Goal: Task Accomplishment & Management: Complete application form

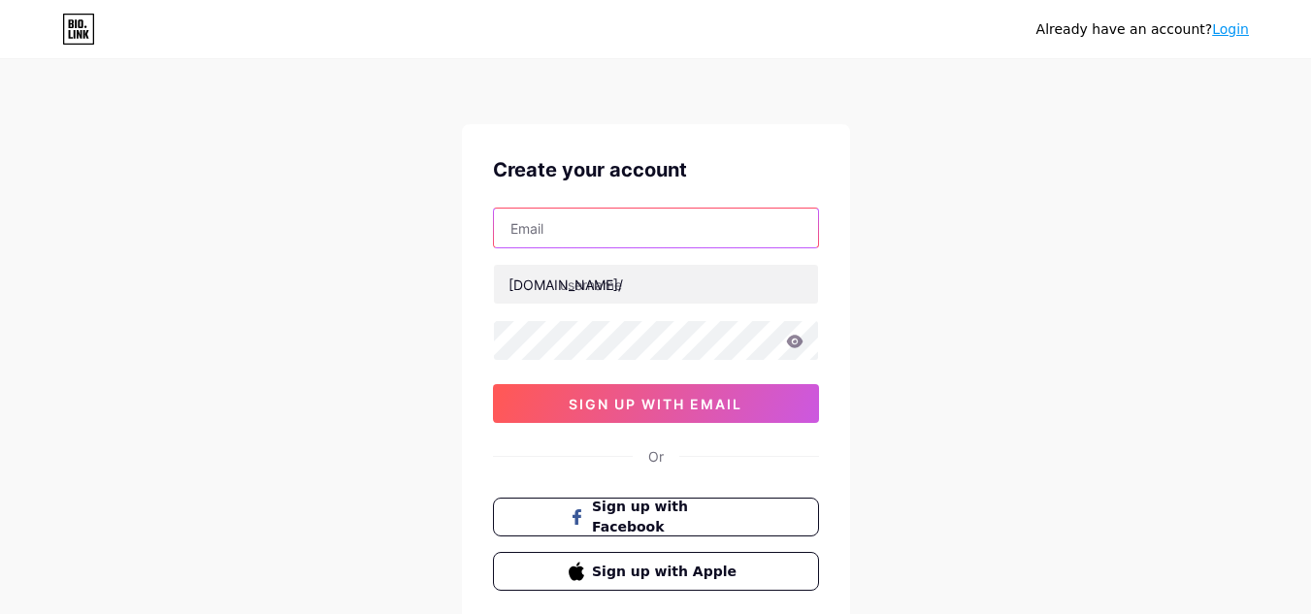
click at [608, 224] on input "text" at bounding box center [656, 228] width 324 height 39
type input "[EMAIL_ADDRESS][DOMAIN_NAME]"
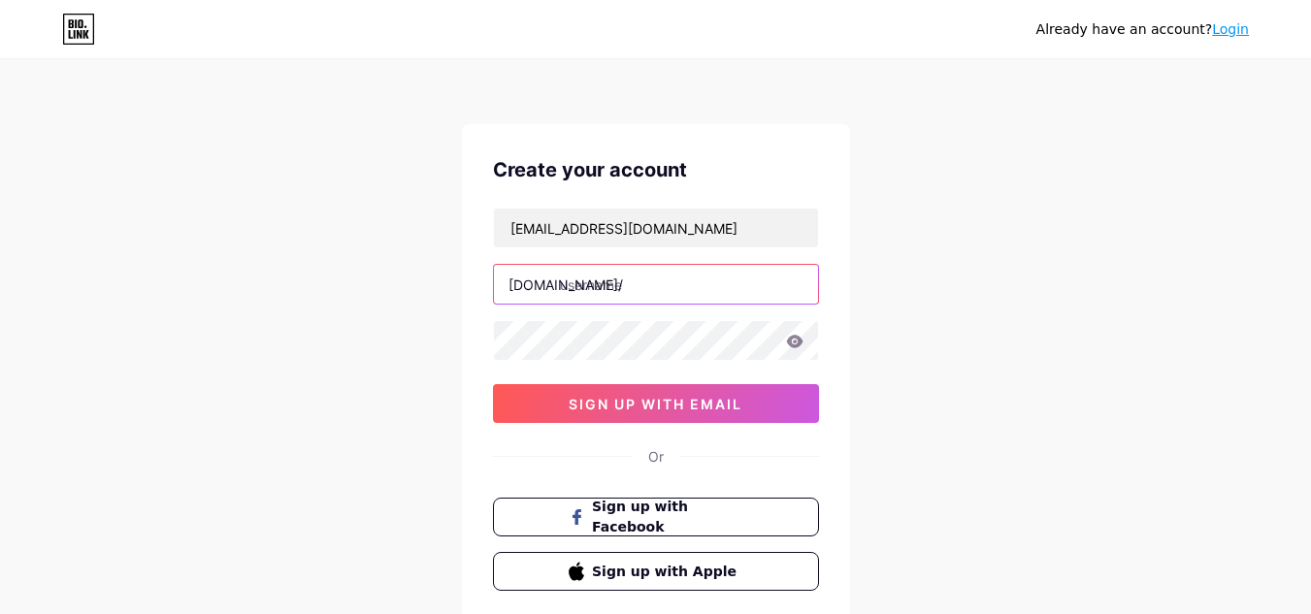
click at [631, 287] on input "text" at bounding box center [656, 284] width 324 height 39
type input "a"
click at [570, 282] on input "amazondealseveryday" at bounding box center [656, 284] width 324 height 39
type input "amazondealseveryday"
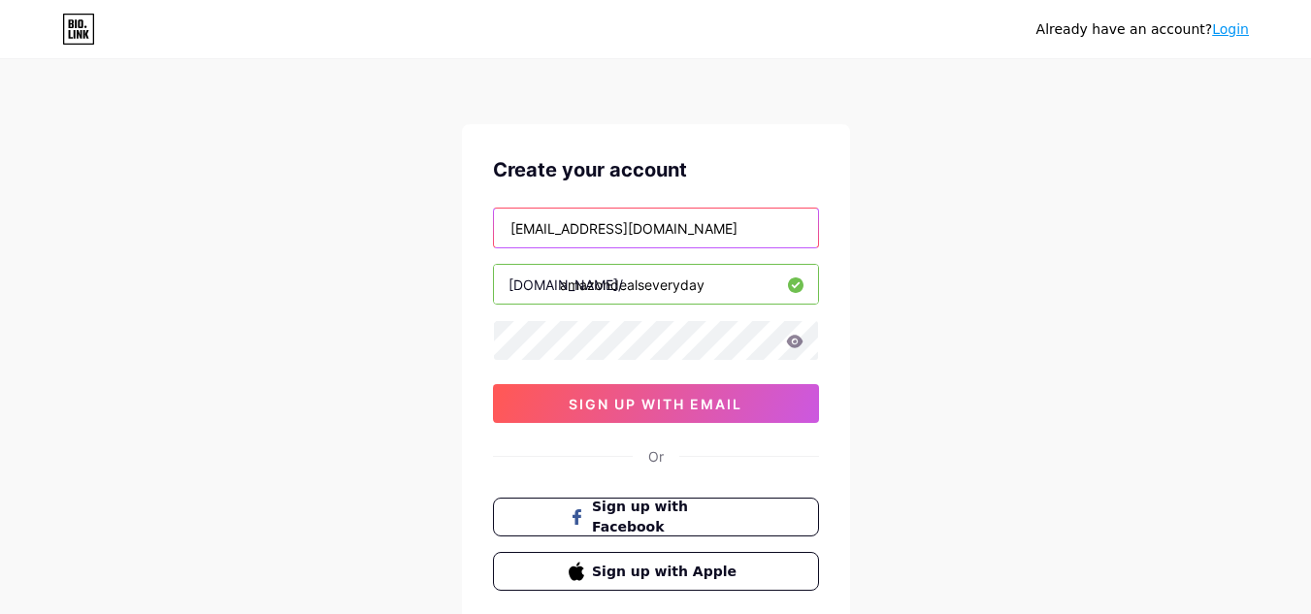
drag, startPoint x: 626, startPoint y: 227, endPoint x: 446, endPoint y: 214, distance: 179.9
click at [446, 214] on div "Already have an account? Login Create your account [EMAIL_ADDRESS][DOMAIN_NAME]…" at bounding box center [655, 371] width 1311 height 742
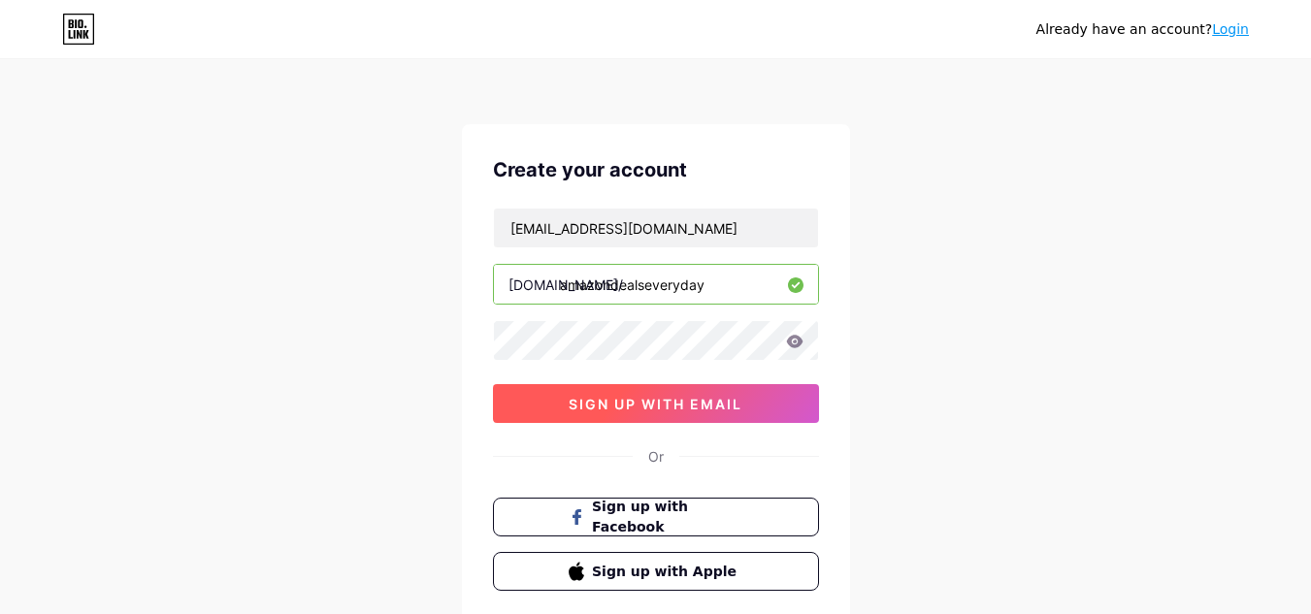
click at [659, 391] on button "sign up with email" at bounding box center [656, 403] width 326 height 39
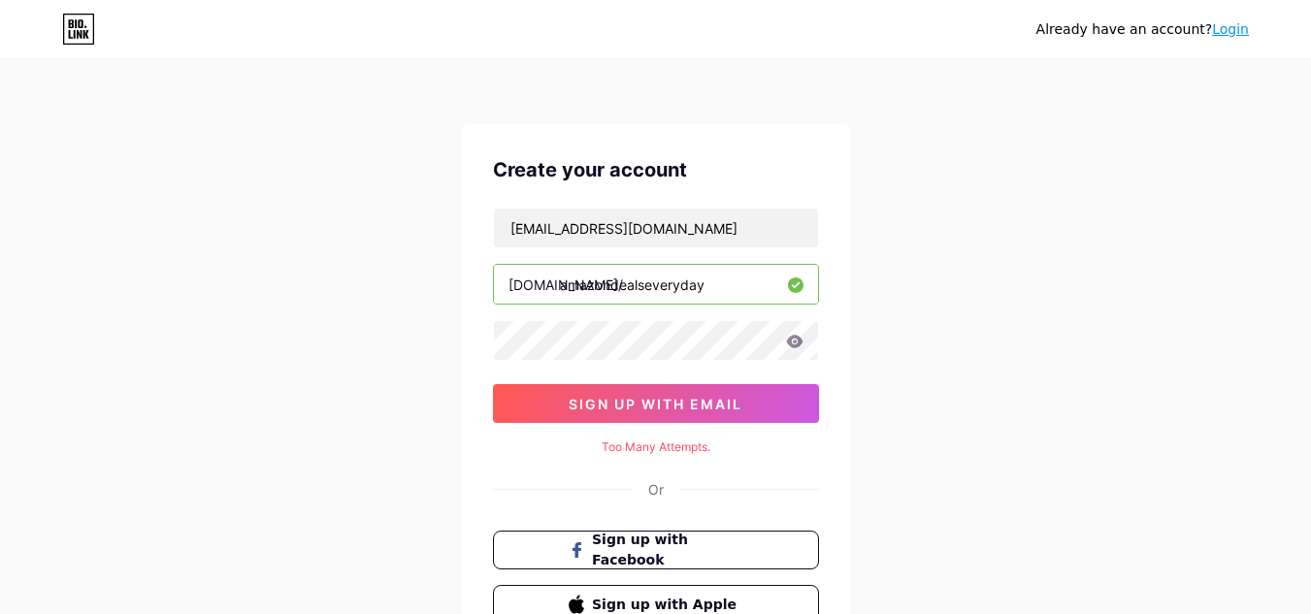
click at [798, 343] on icon at bounding box center [794, 341] width 16 height 13
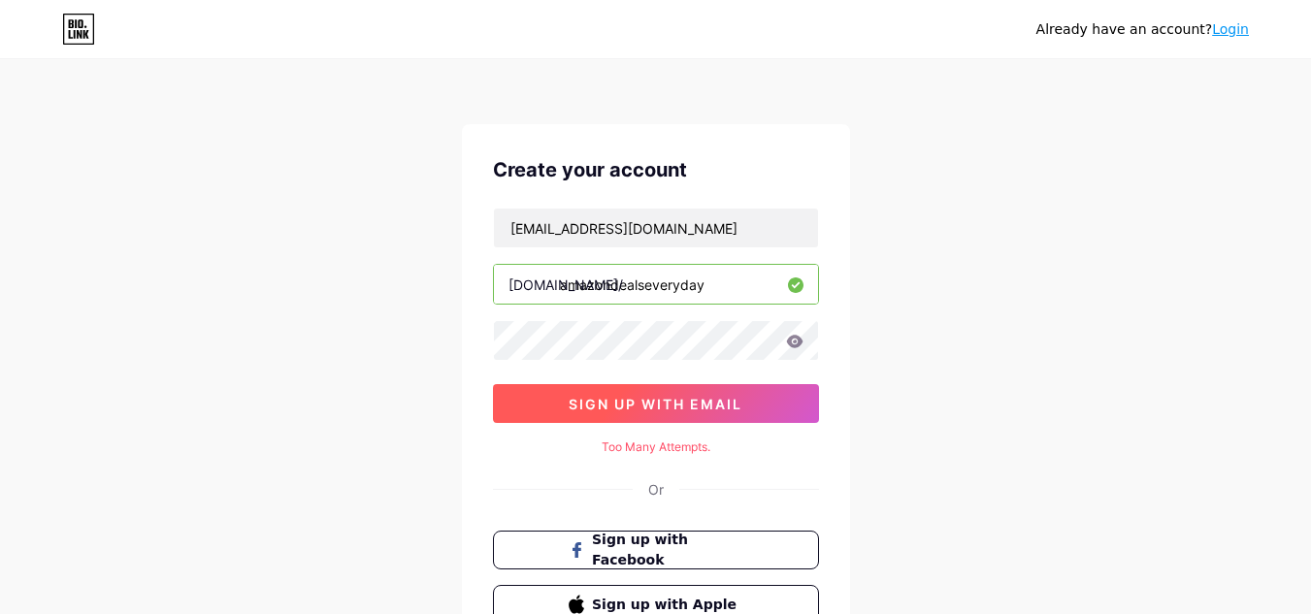
click at [691, 398] on span "sign up with email" at bounding box center [656, 404] width 174 height 16
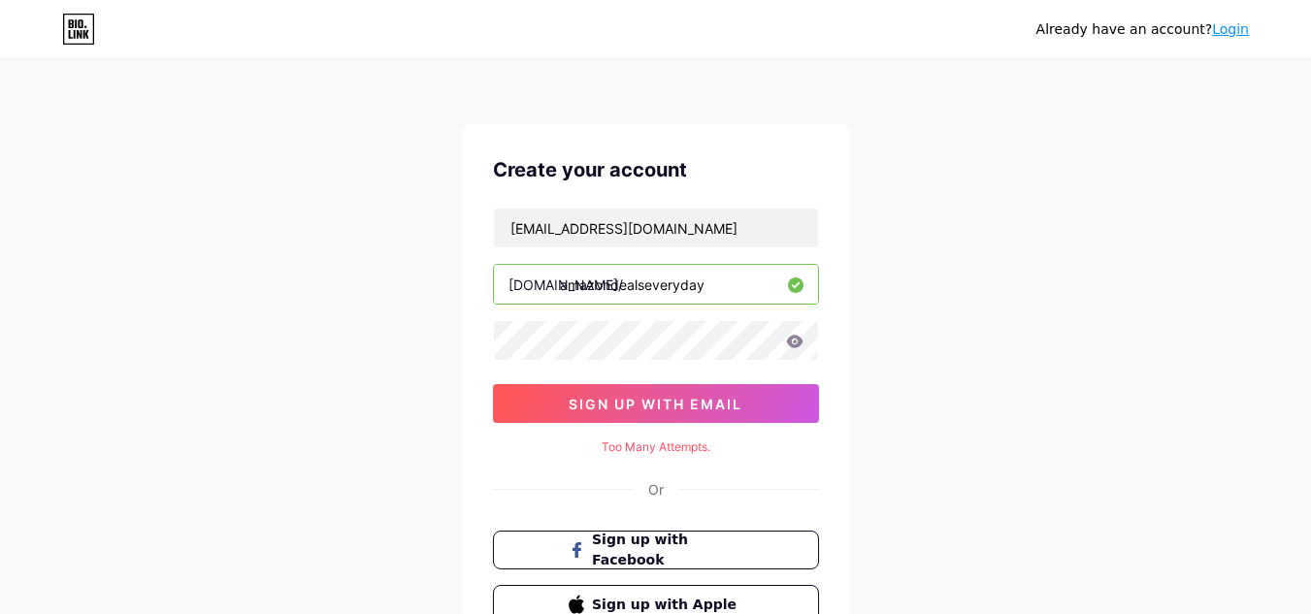
click at [789, 342] on icon at bounding box center [794, 341] width 16 height 13
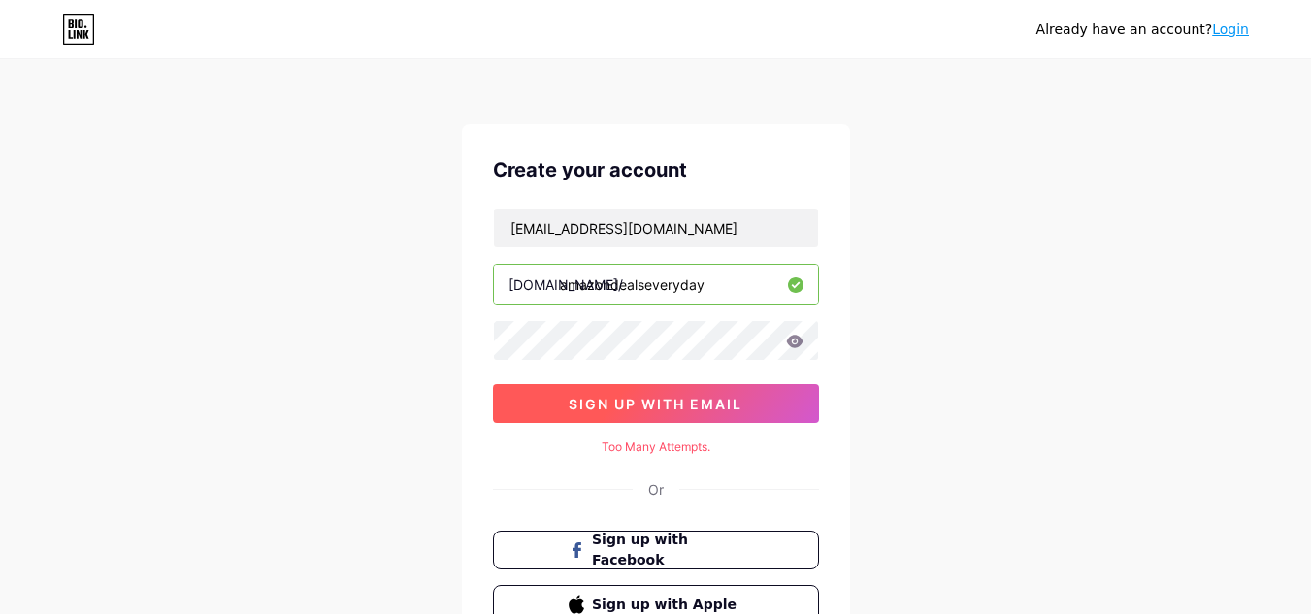
click at [636, 399] on span "sign up with email" at bounding box center [656, 404] width 174 height 16
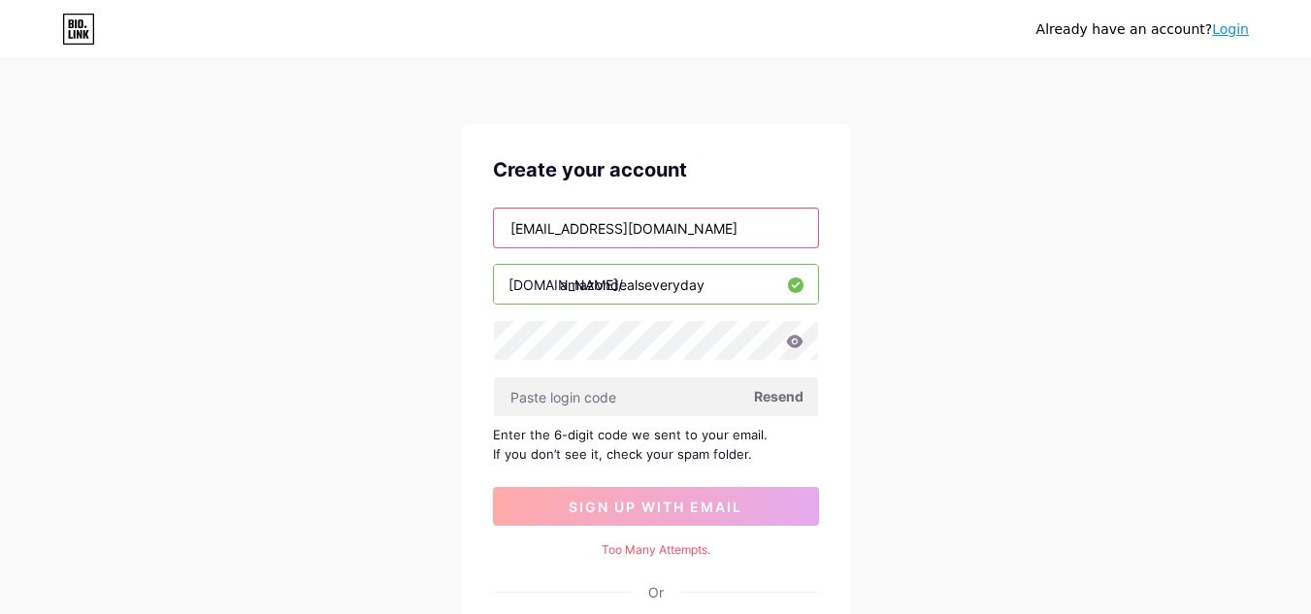
click at [726, 234] on input "[EMAIL_ADDRESS][DOMAIN_NAME]" at bounding box center [656, 228] width 324 height 39
paste input "[EMAIL_ADDRESS][DOMAIN_NAME]"
type input "[EMAIL_ADDRESS][DOMAIN_NAME]"
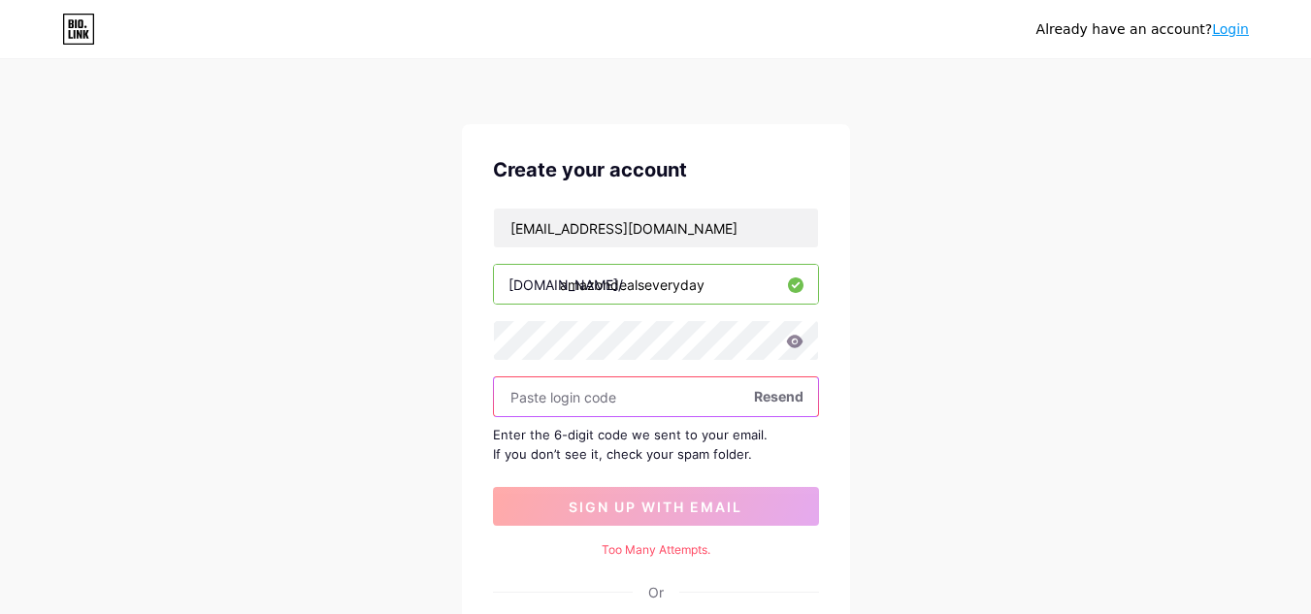
click at [644, 387] on input "text" at bounding box center [656, 396] width 324 height 39
click at [786, 395] on span "Resend" at bounding box center [778, 396] width 49 height 20
paste input "743853"
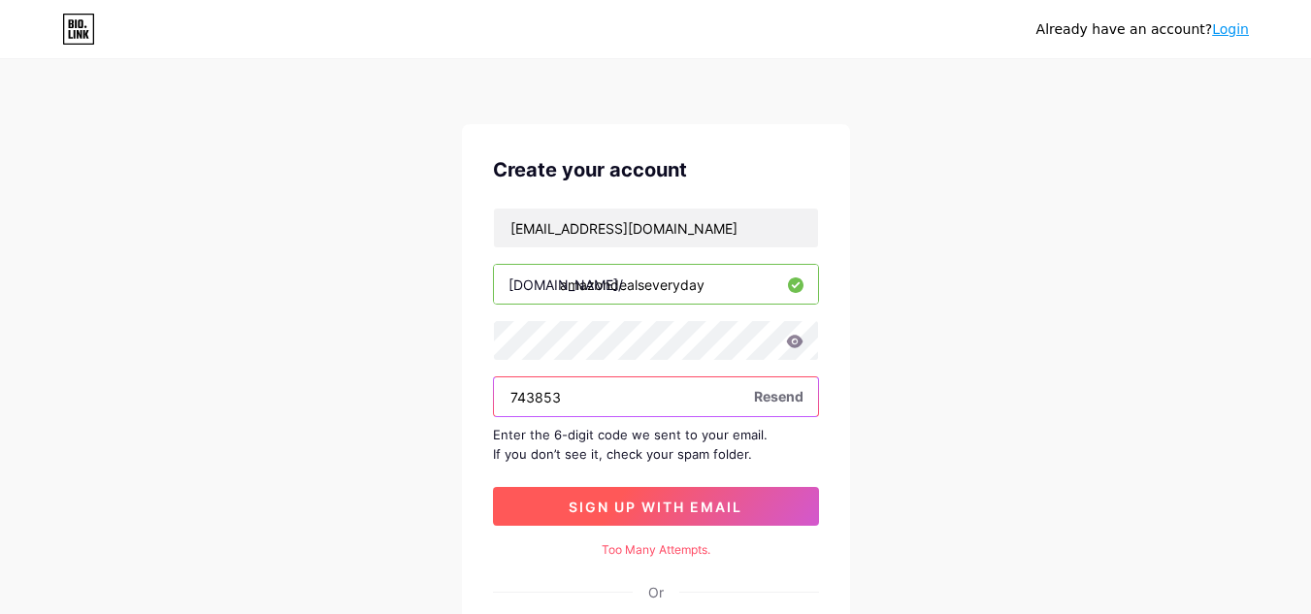
type input "743853"
click at [662, 509] on span "sign up with email" at bounding box center [656, 507] width 174 height 16
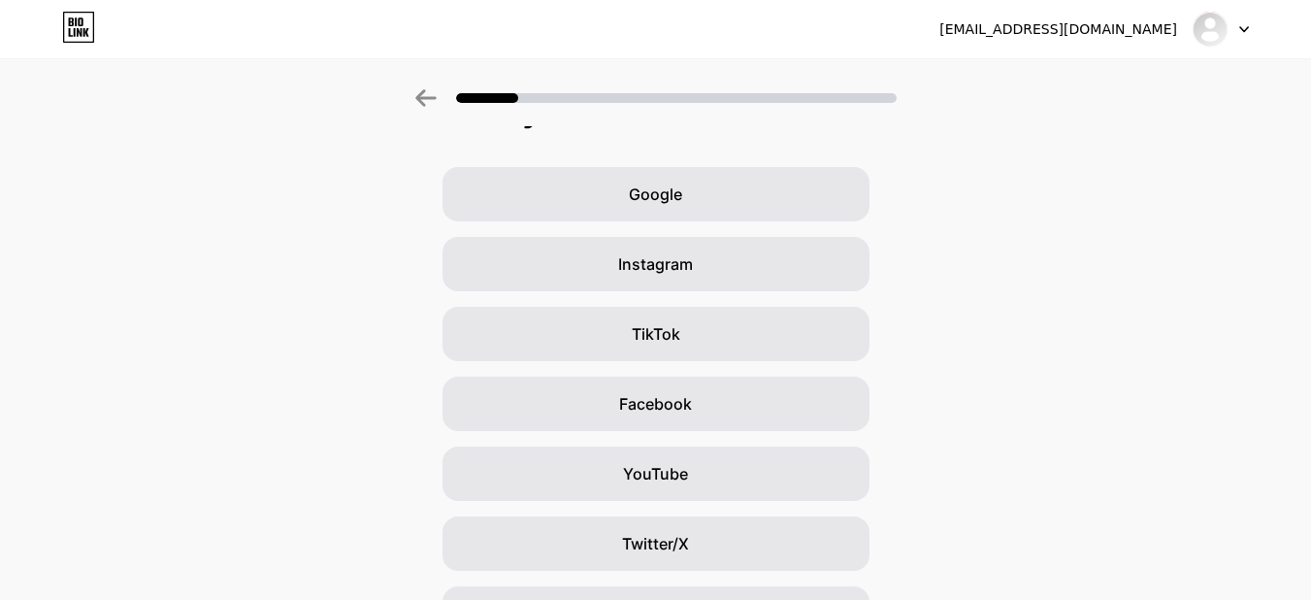
scroll to position [39, 0]
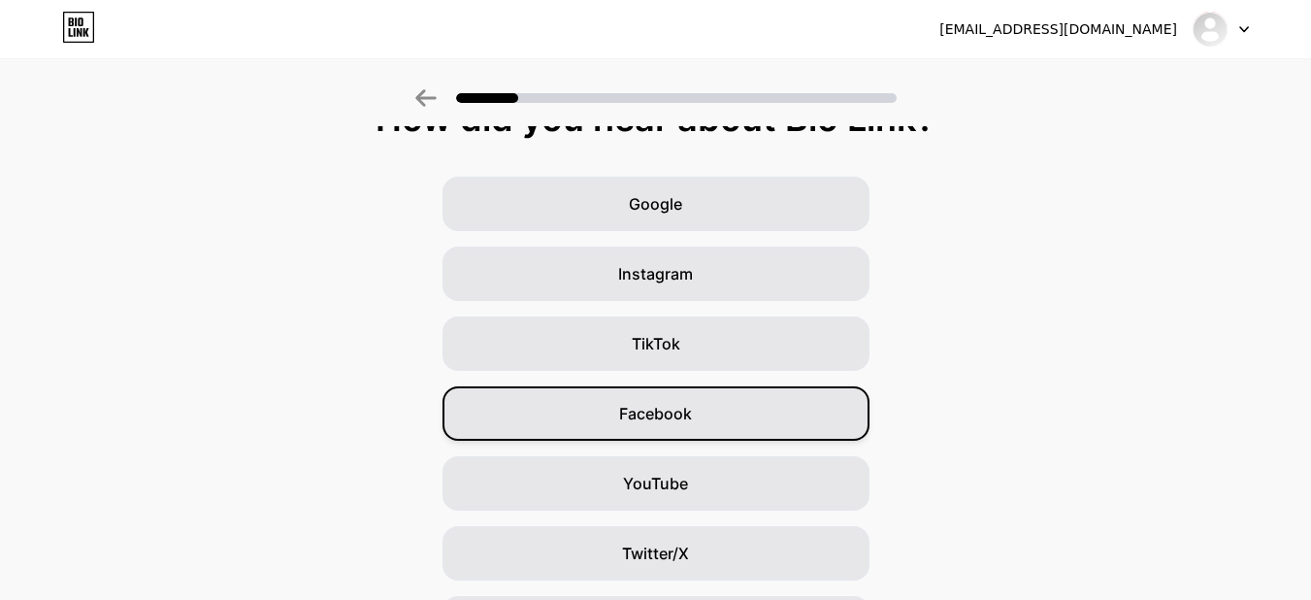
click at [729, 395] on div "Facebook" at bounding box center [655, 413] width 427 height 54
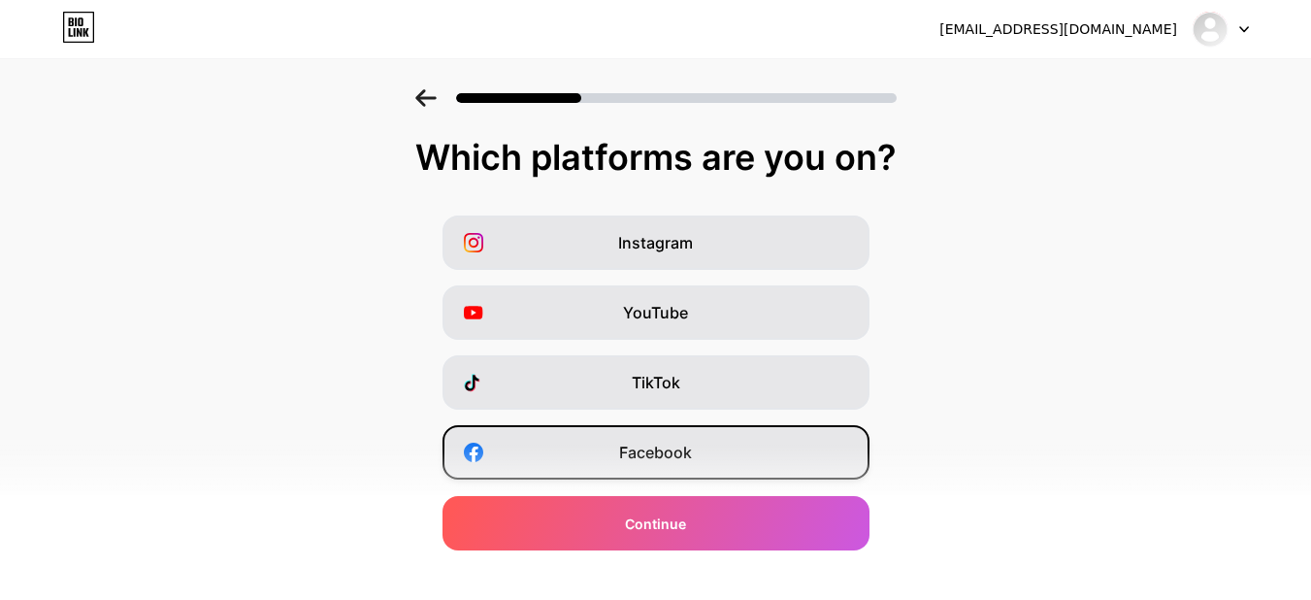
click at [654, 446] on span "Facebook" at bounding box center [655, 451] width 73 height 23
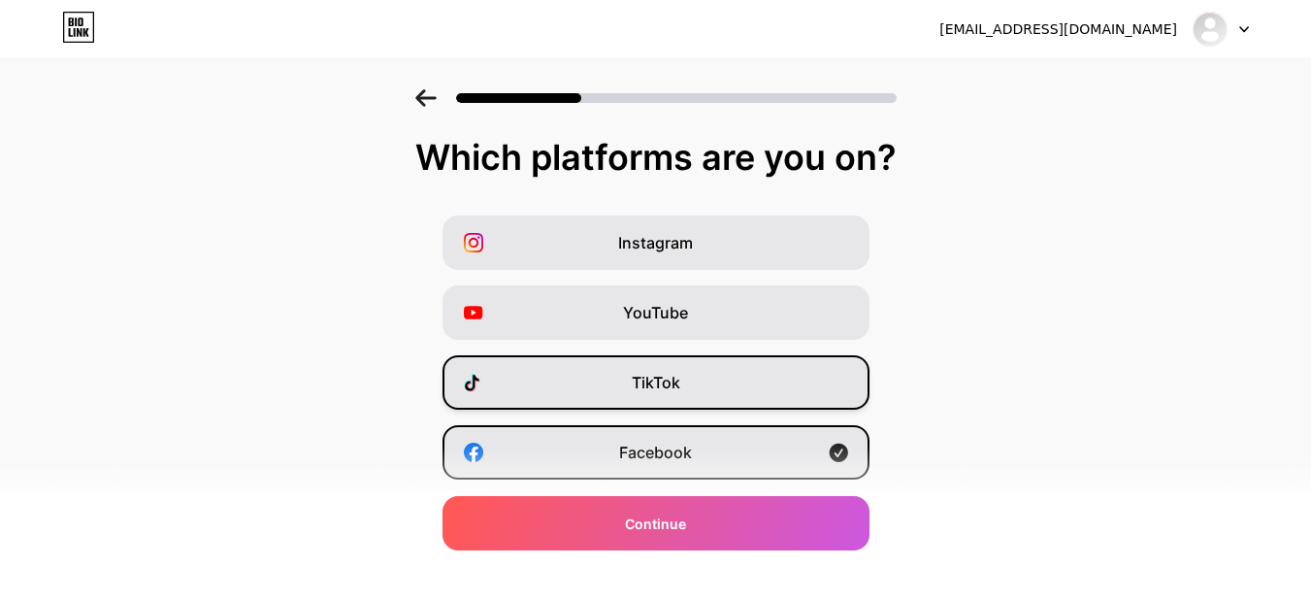
click at [619, 371] on div "TikTok" at bounding box center [655, 382] width 427 height 54
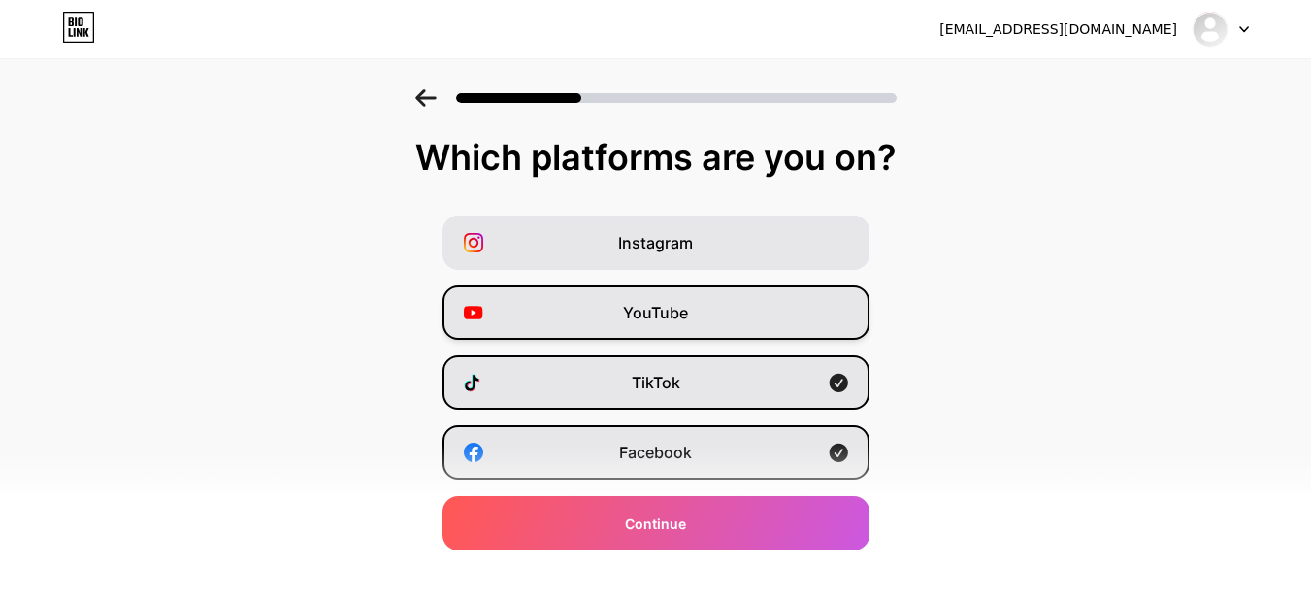
click at [598, 301] on div "YouTube" at bounding box center [655, 312] width 427 height 54
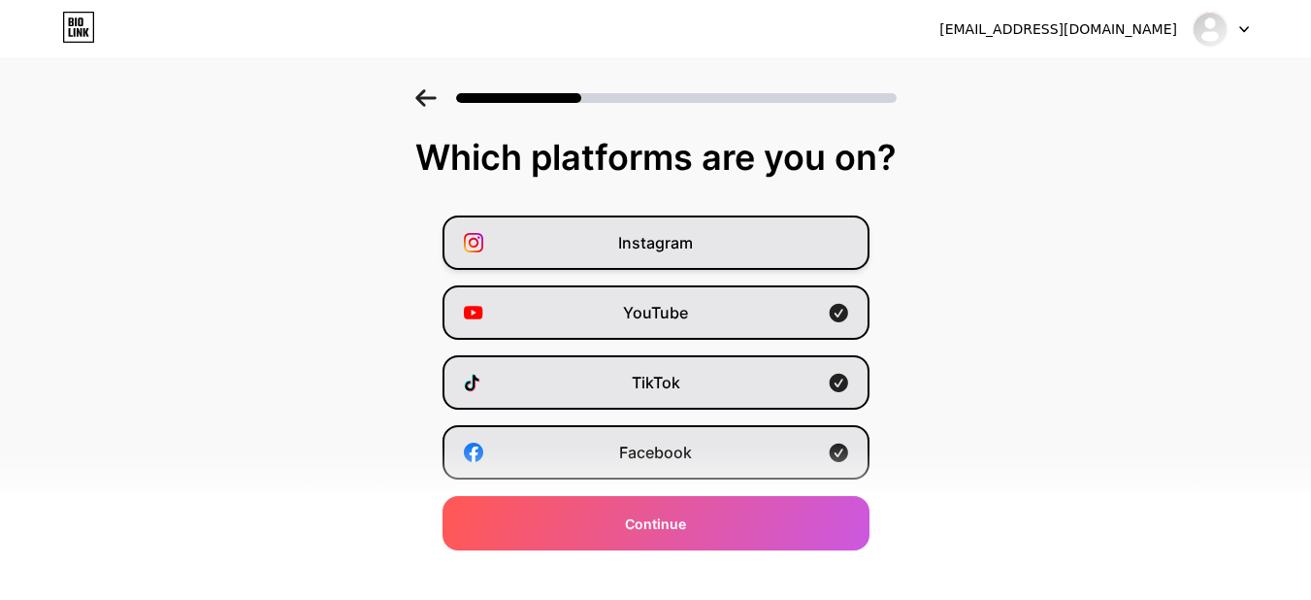
click at [576, 255] on div "Instagram" at bounding box center [655, 242] width 427 height 54
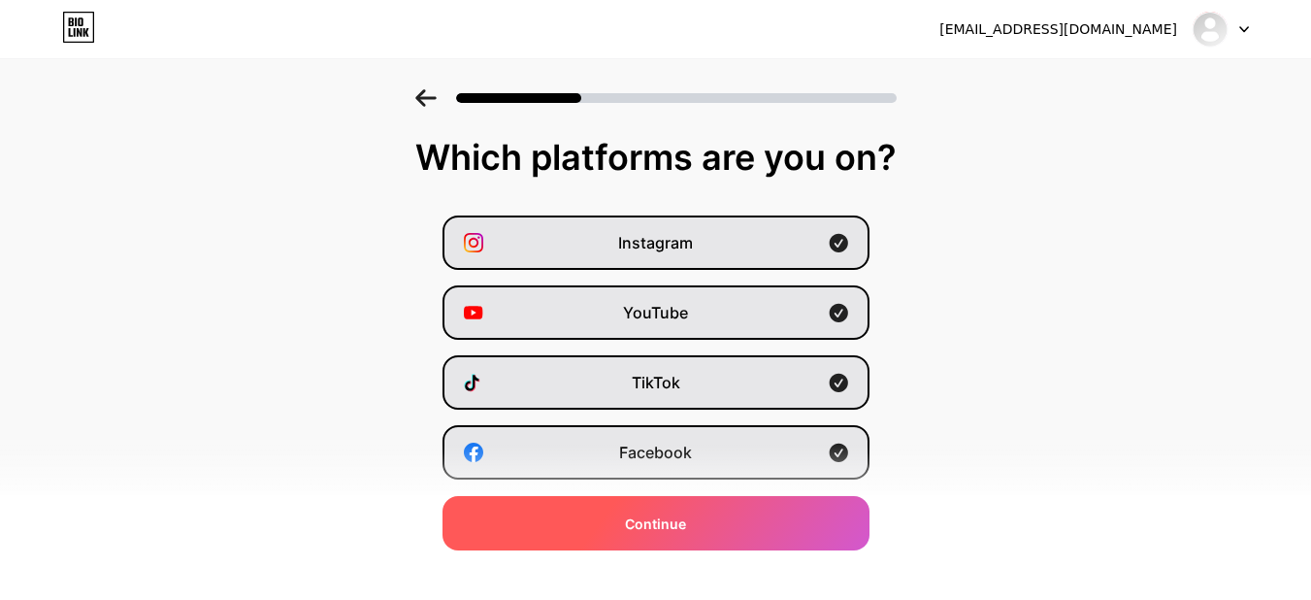
click at [673, 523] on span "Continue" at bounding box center [655, 523] width 61 height 20
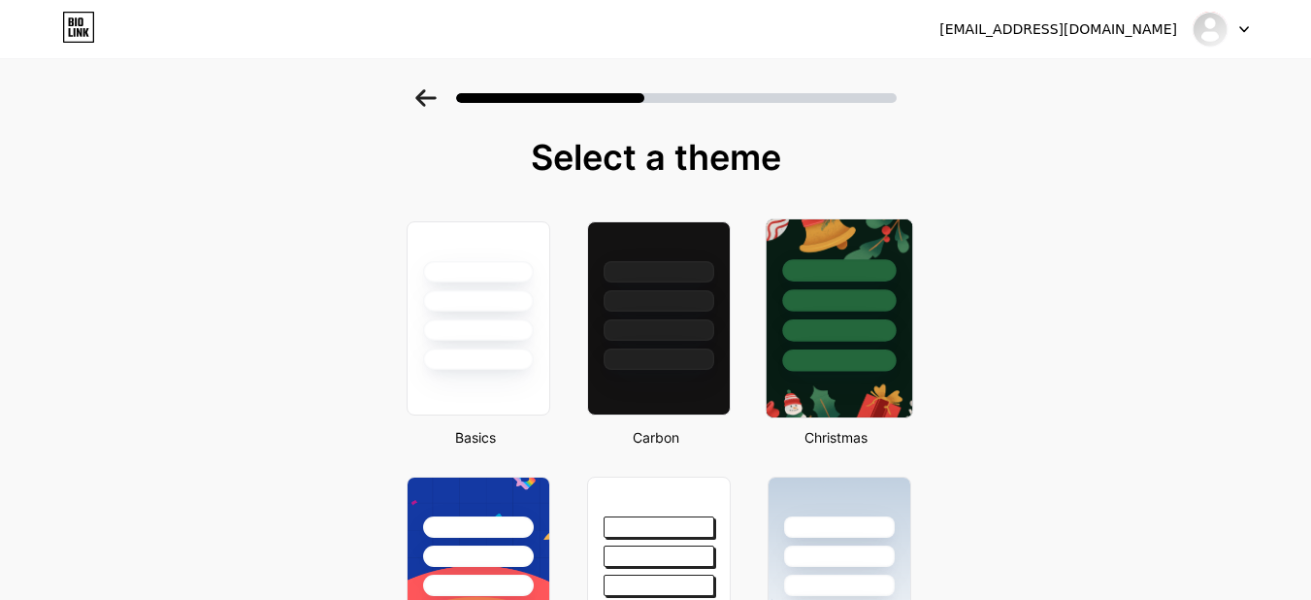
click at [788, 373] on img at bounding box center [838, 318] width 146 height 198
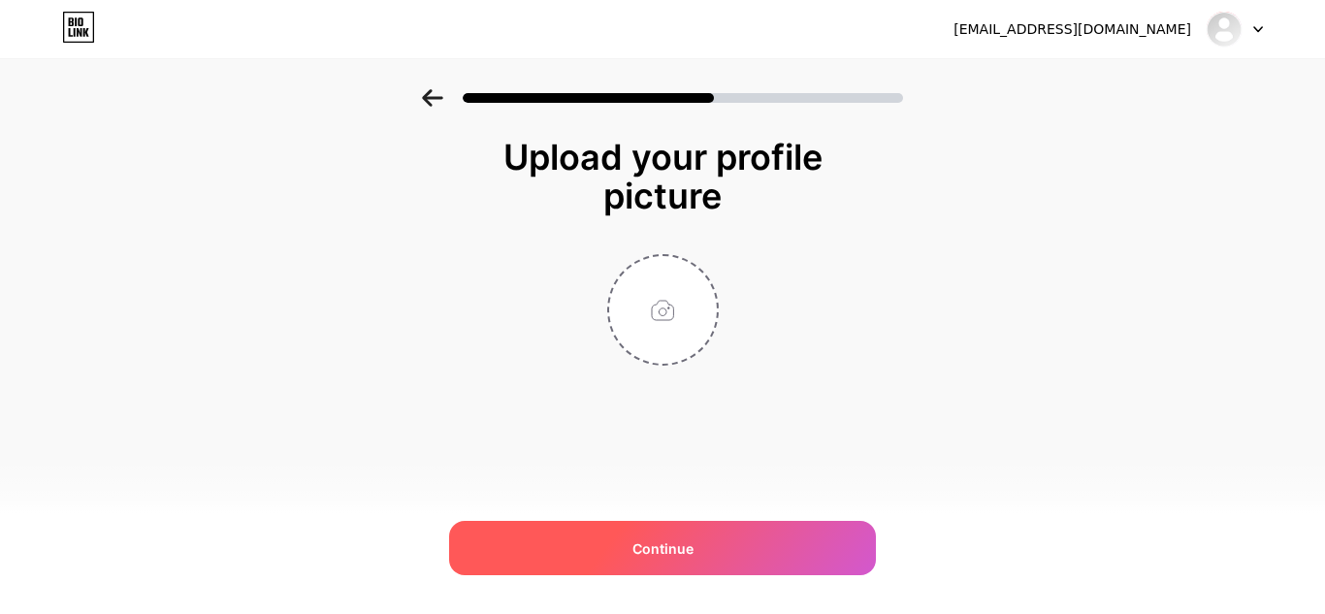
click at [685, 545] on span "Continue" at bounding box center [663, 548] width 61 height 20
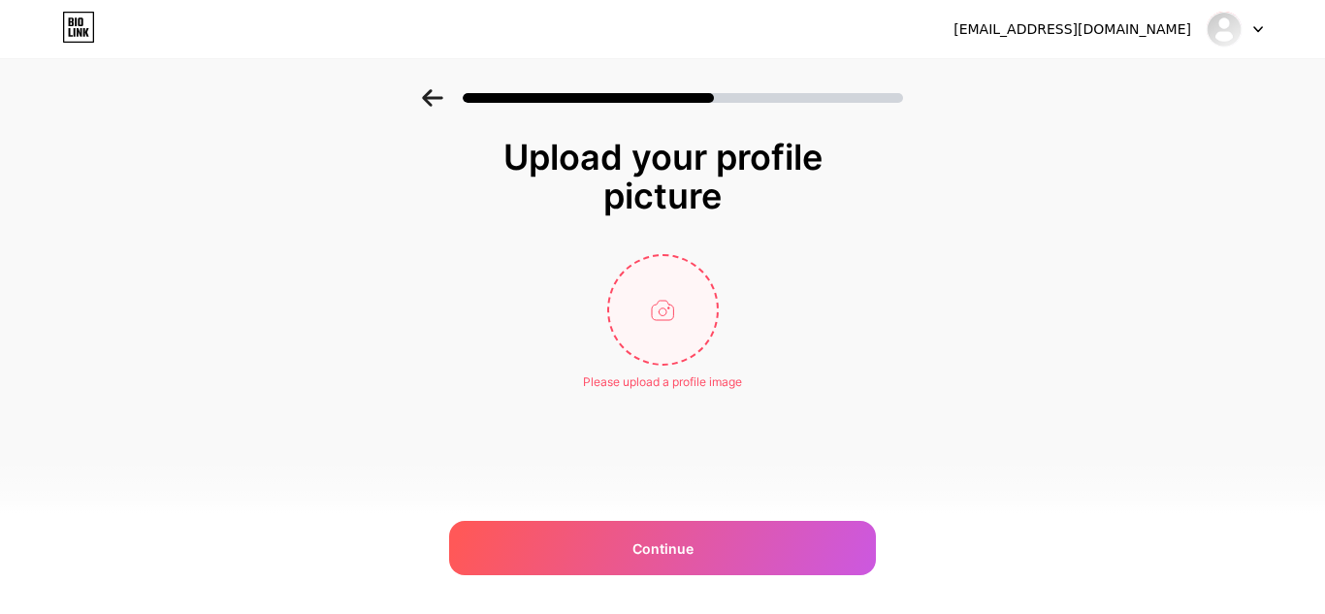
click at [673, 330] on input "file" at bounding box center [663, 310] width 108 height 108
click at [441, 100] on icon at bounding box center [432, 97] width 21 height 17
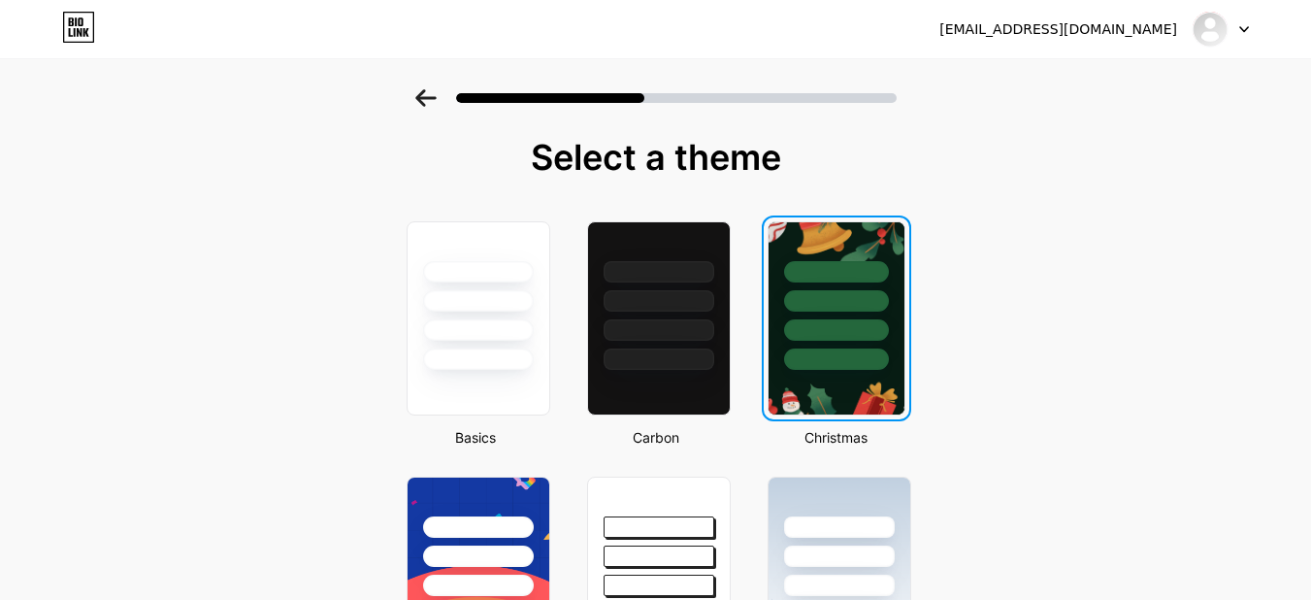
click at [437, 100] on icon at bounding box center [425, 97] width 21 height 17
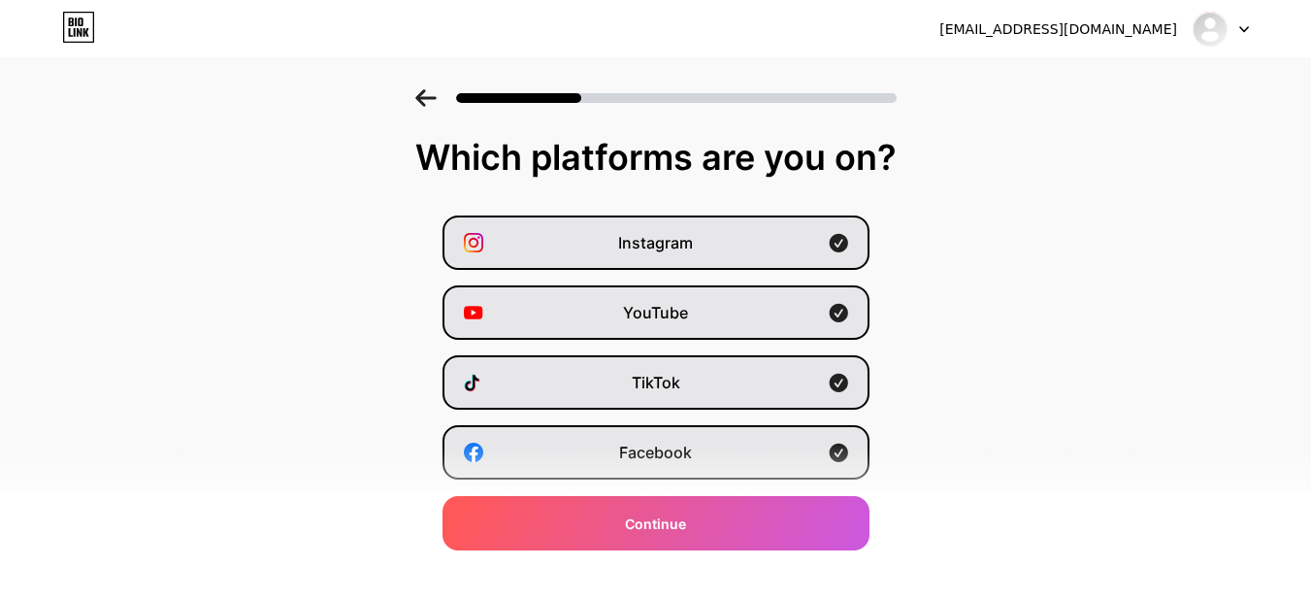
click at [437, 100] on icon at bounding box center [425, 97] width 21 height 17
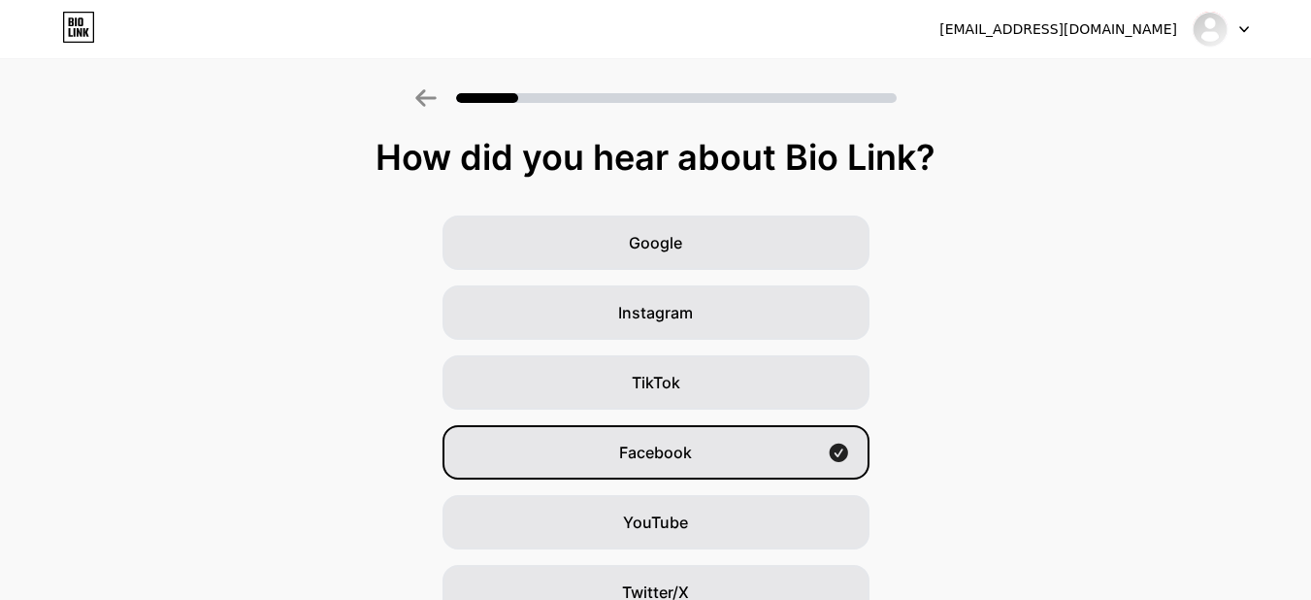
click at [437, 100] on icon at bounding box center [425, 97] width 21 height 17
click at [428, 96] on icon at bounding box center [425, 97] width 21 height 17
click at [1204, 32] on img at bounding box center [1209, 29] width 31 height 31
click at [1120, 28] on div "[EMAIL_ADDRESS][DOMAIN_NAME]" at bounding box center [1058, 29] width 238 height 20
click at [1248, 36] on div at bounding box center [1220, 29] width 56 height 35
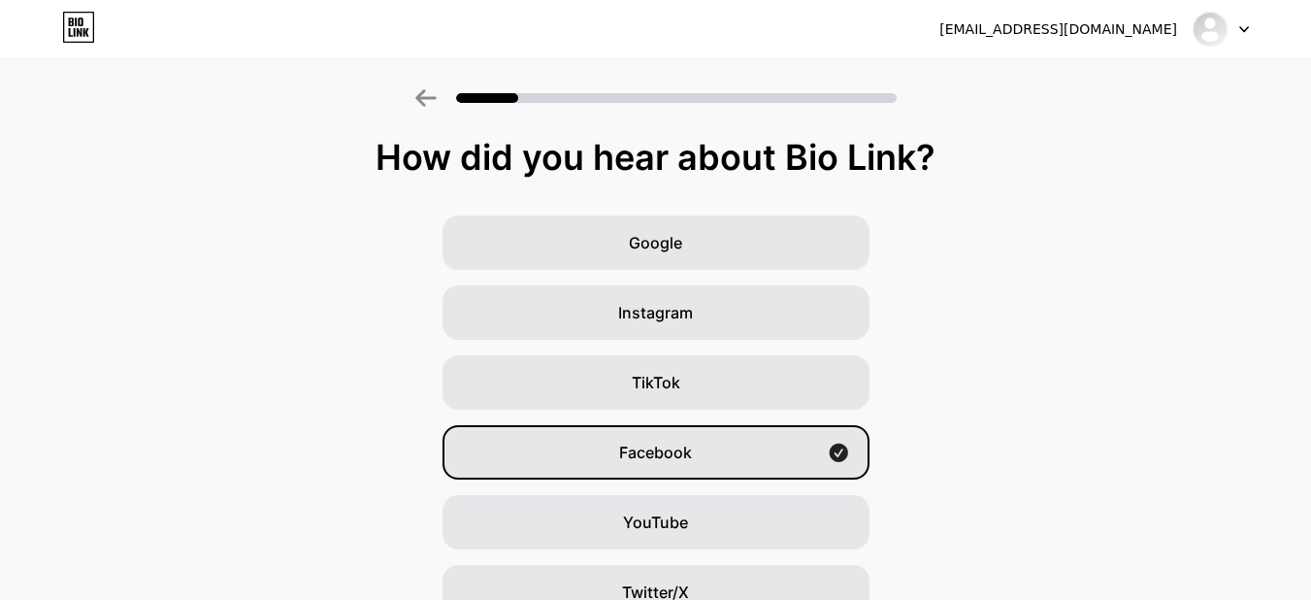
click at [432, 97] on icon at bounding box center [425, 97] width 20 height 17
click at [733, 467] on div "Facebook" at bounding box center [655, 452] width 427 height 54
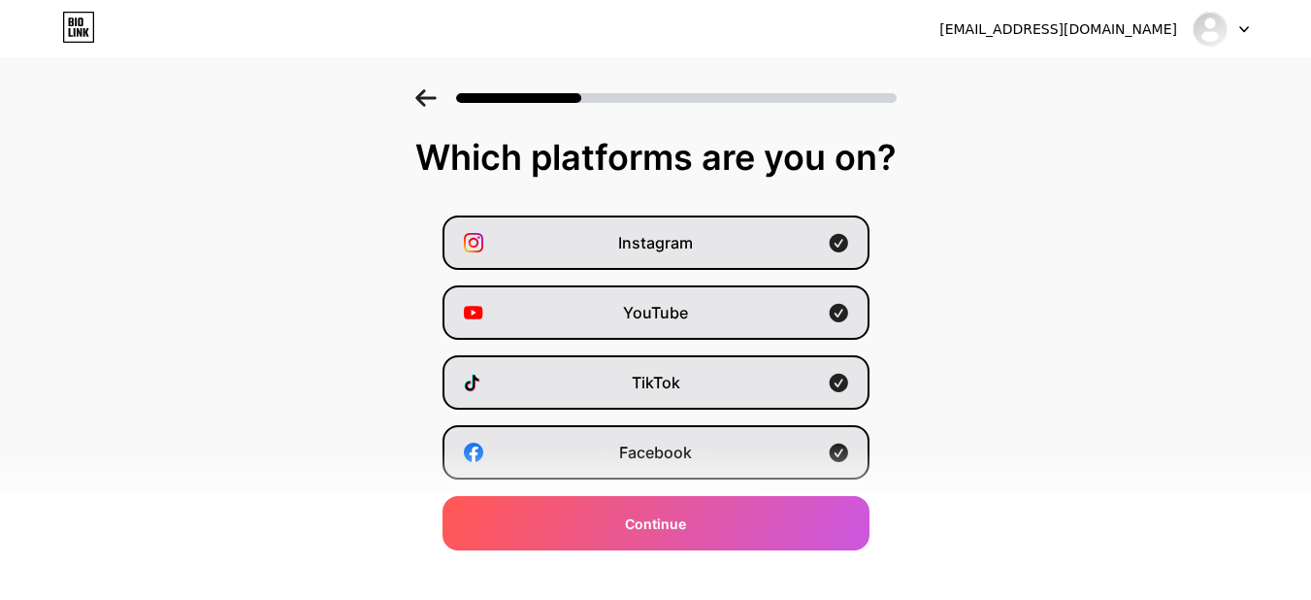
click at [421, 94] on div at bounding box center [655, 92] width 1311 height 68
click at [430, 97] on icon at bounding box center [425, 97] width 20 height 17
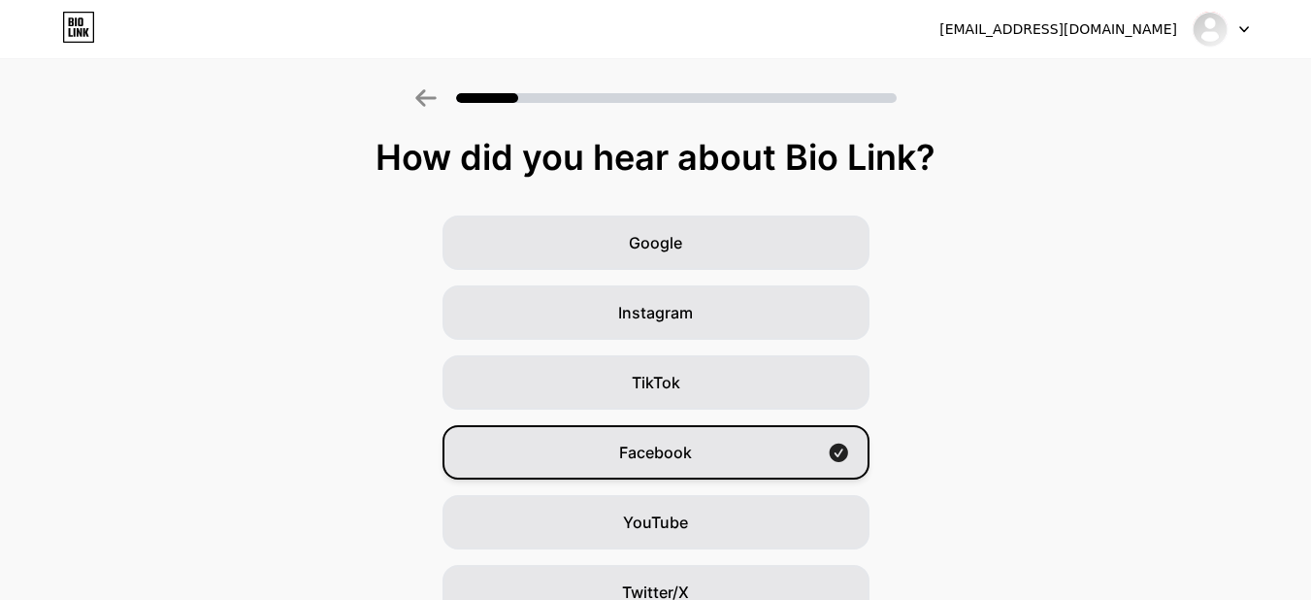
click at [709, 469] on div "Facebook" at bounding box center [655, 452] width 427 height 54
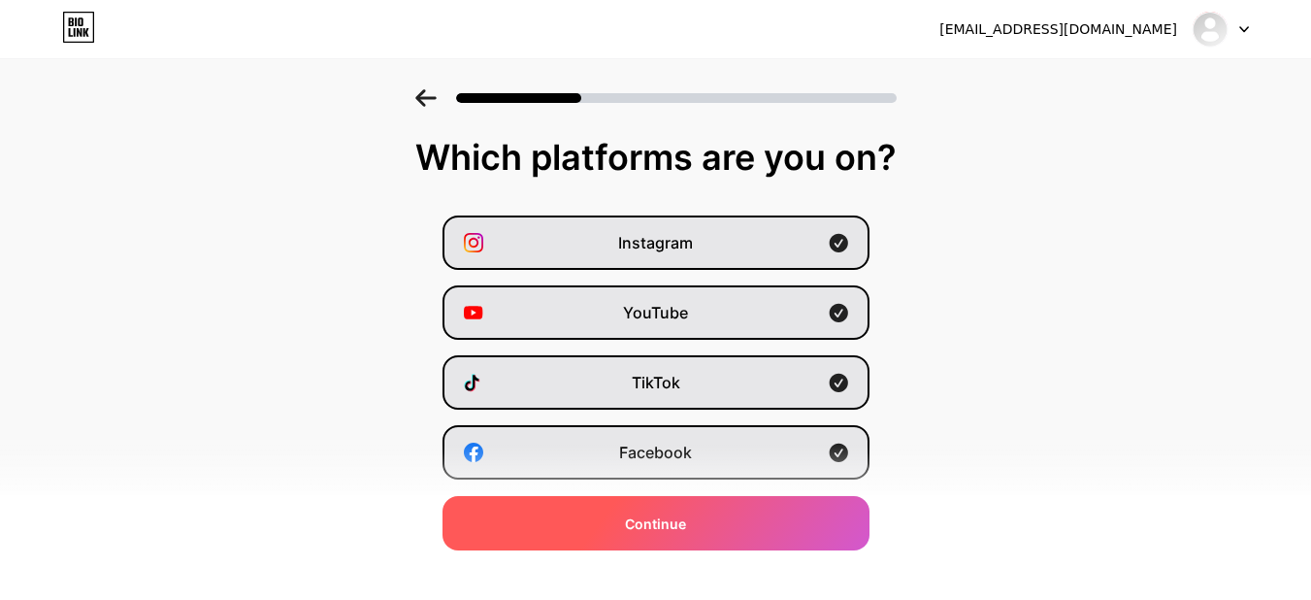
click at [684, 518] on span "Continue" at bounding box center [655, 523] width 61 height 20
